Goal: Transaction & Acquisition: Subscribe to service/newsletter

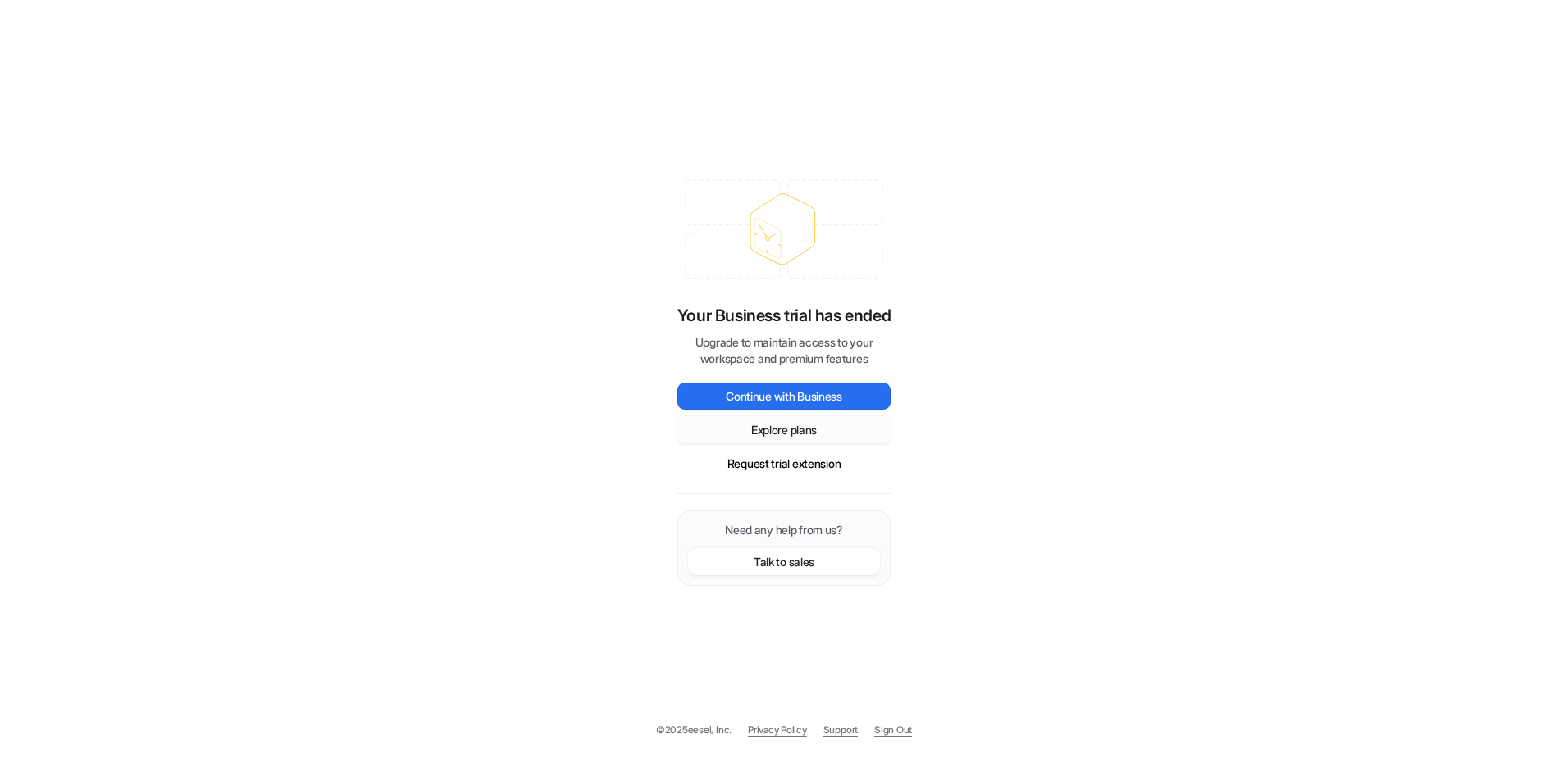
click at [761, 431] on button "Explore plans" at bounding box center [784, 429] width 213 height 27
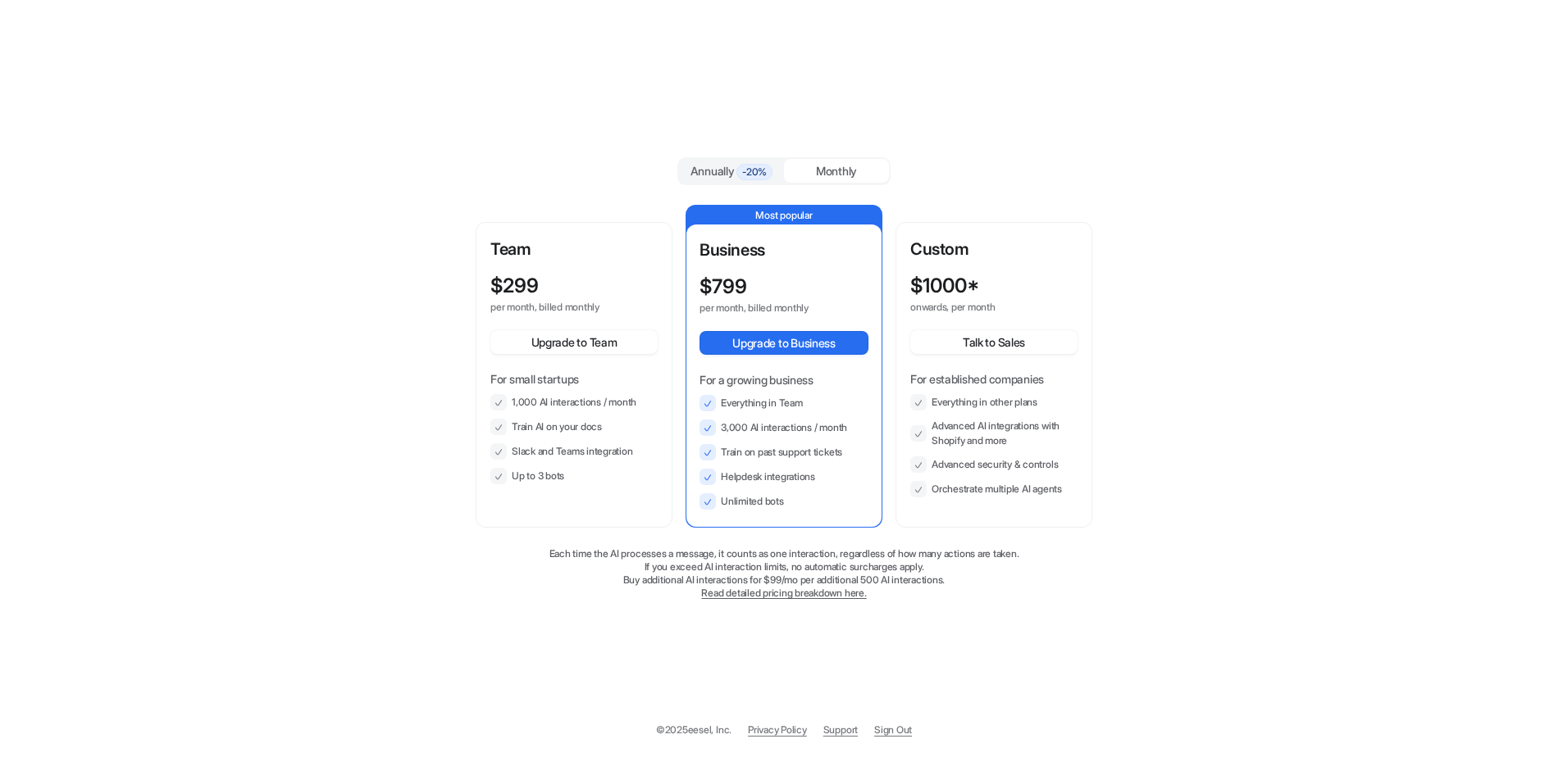
click at [744, 169] on span "-20%" at bounding box center [755, 172] width 36 height 16
click at [825, 161] on div "Monthly" at bounding box center [835, 171] width 105 height 24
click at [761, 165] on span "-20%" at bounding box center [755, 172] width 36 height 16
click at [841, 169] on div "Monthly" at bounding box center [835, 171] width 105 height 24
click at [822, 168] on div "Monthly" at bounding box center [835, 171] width 105 height 24
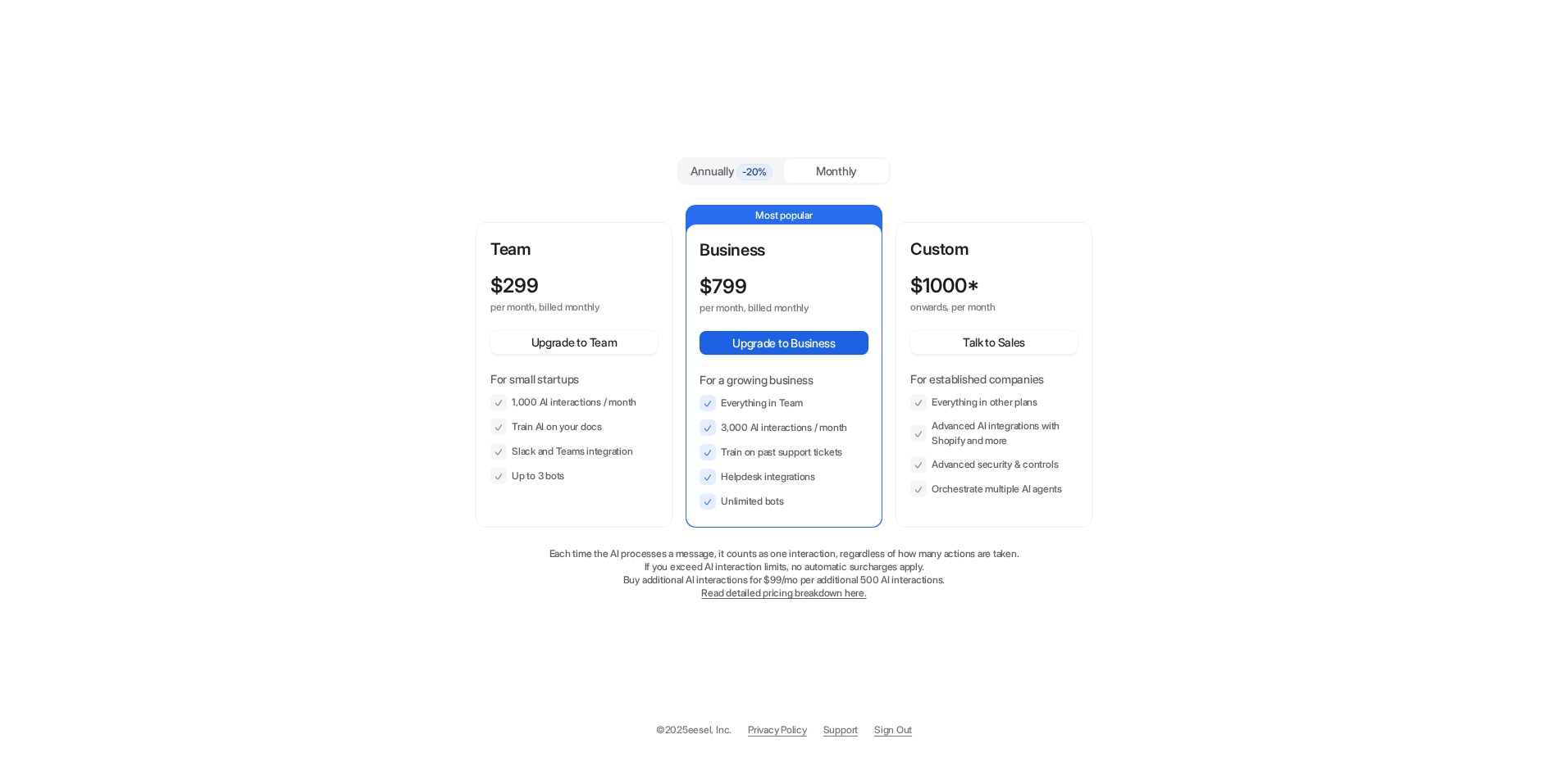
click at [797, 339] on button "Upgrade to Business" at bounding box center [784, 343] width 169 height 24
click at [780, 596] on link "Read detailed pricing breakdown here." at bounding box center [784, 592] width 165 height 12
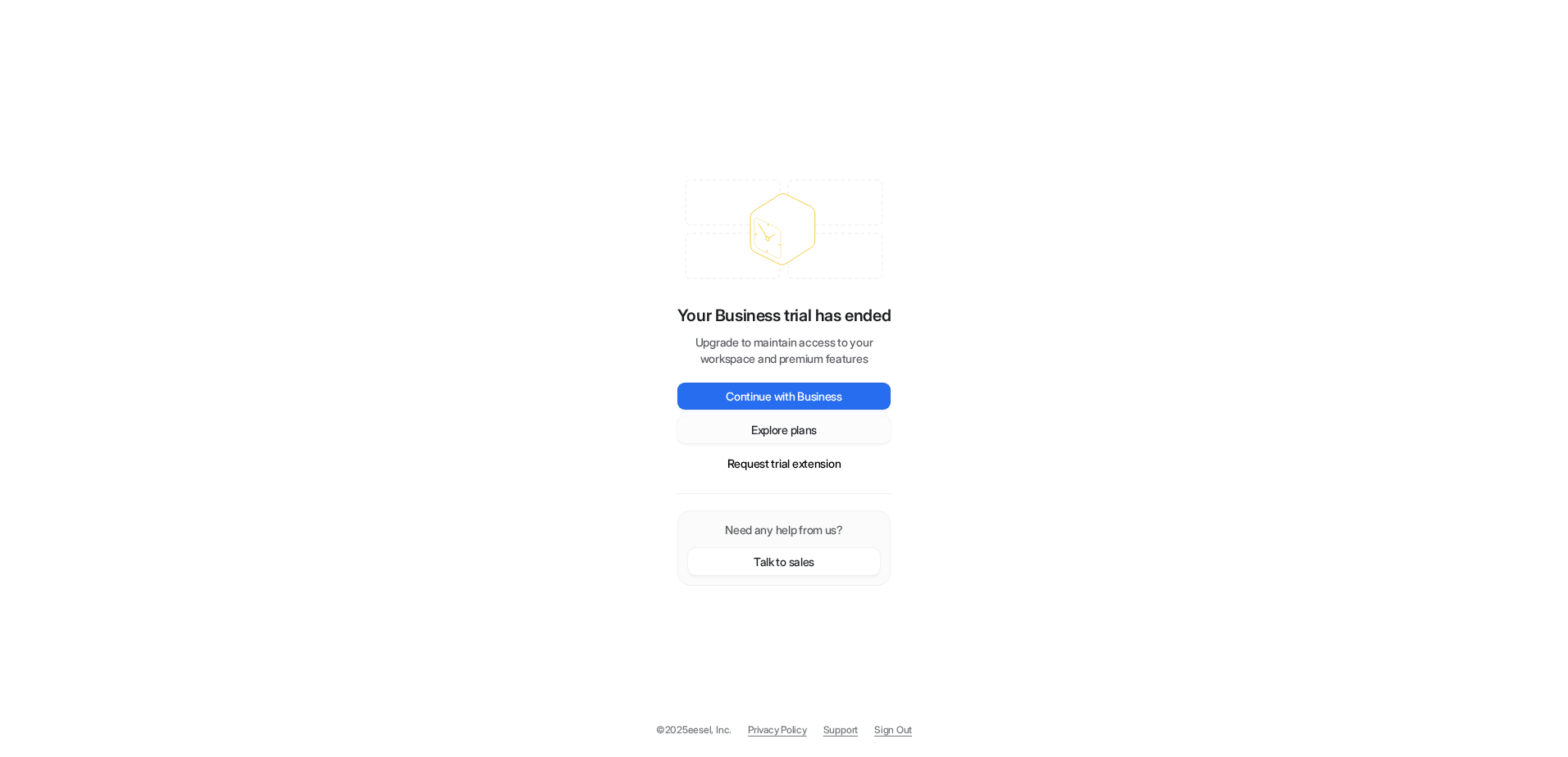
click at [802, 433] on button "Explore plans" at bounding box center [784, 429] width 213 height 27
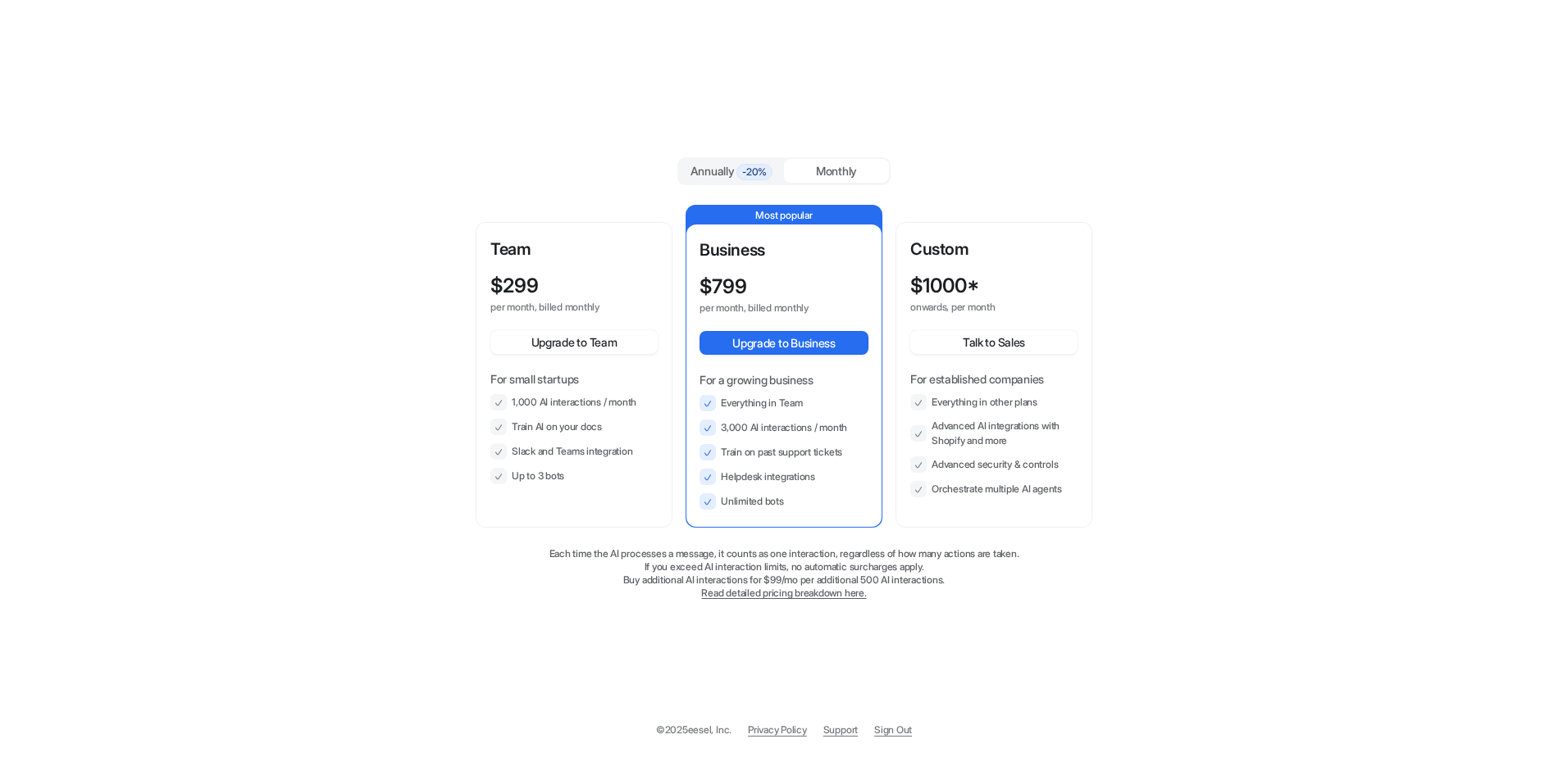
click at [821, 173] on div "Monthly" at bounding box center [835, 171] width 105 height 24
